Goal: Information Seeking & Learning: Learn about a topic

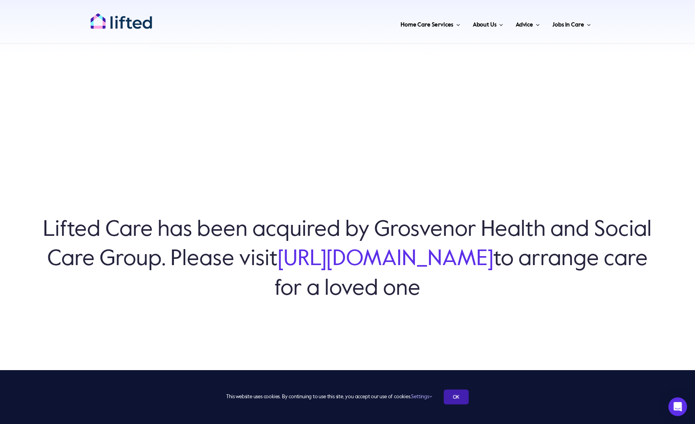
click at [462, 395] on link "OK" at bounding box center [456, 396] width 25 height 15
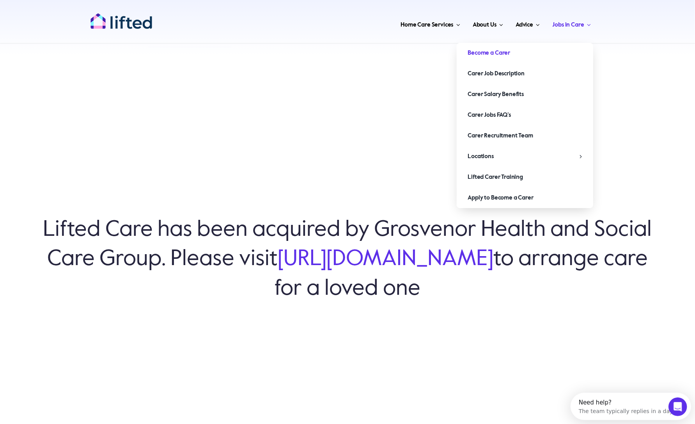
click at [502, 55] on span "Become a Carer" at bounding box center [489, 53] width 43 height 12
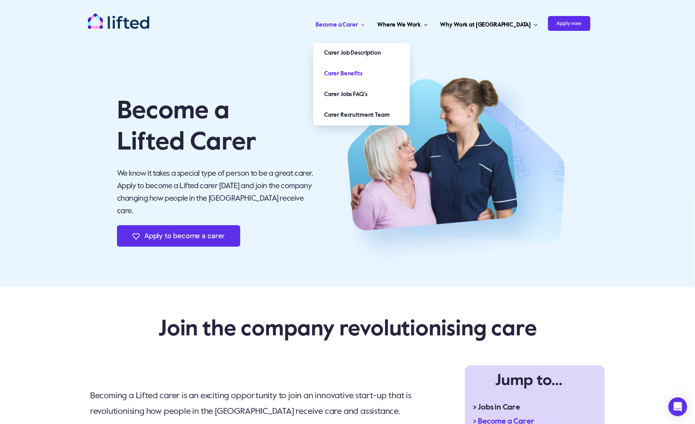
click at [363, 76] on span "Carer Benefits" at bounding box center [343, 74] width 38 height 12
